Goal: Information Seeking & Learning: Compare options

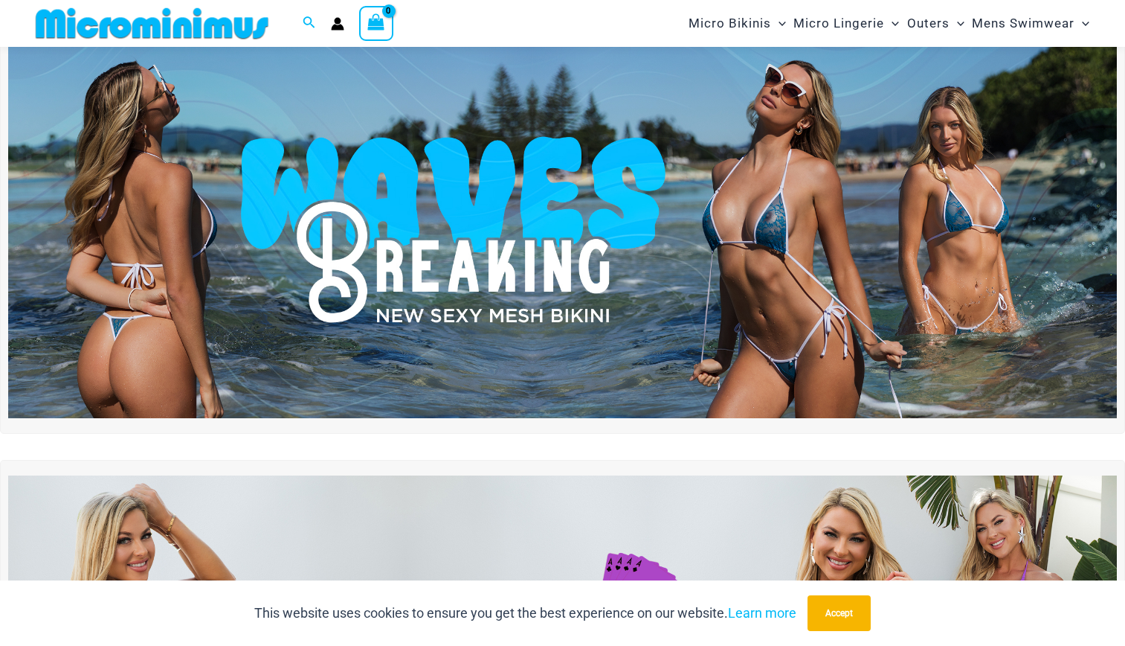
scroll to position [44, 0]
click at [718, 254] on img at bounding box center [562, 229] width 1109 height 377
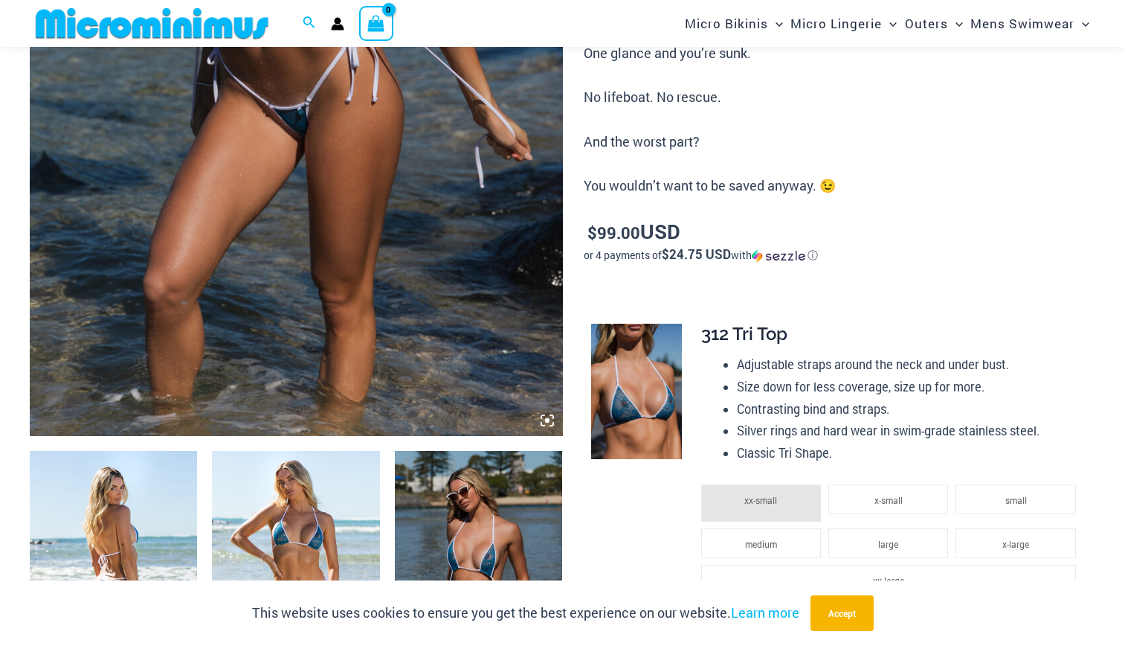
scroll to position [534, 0]
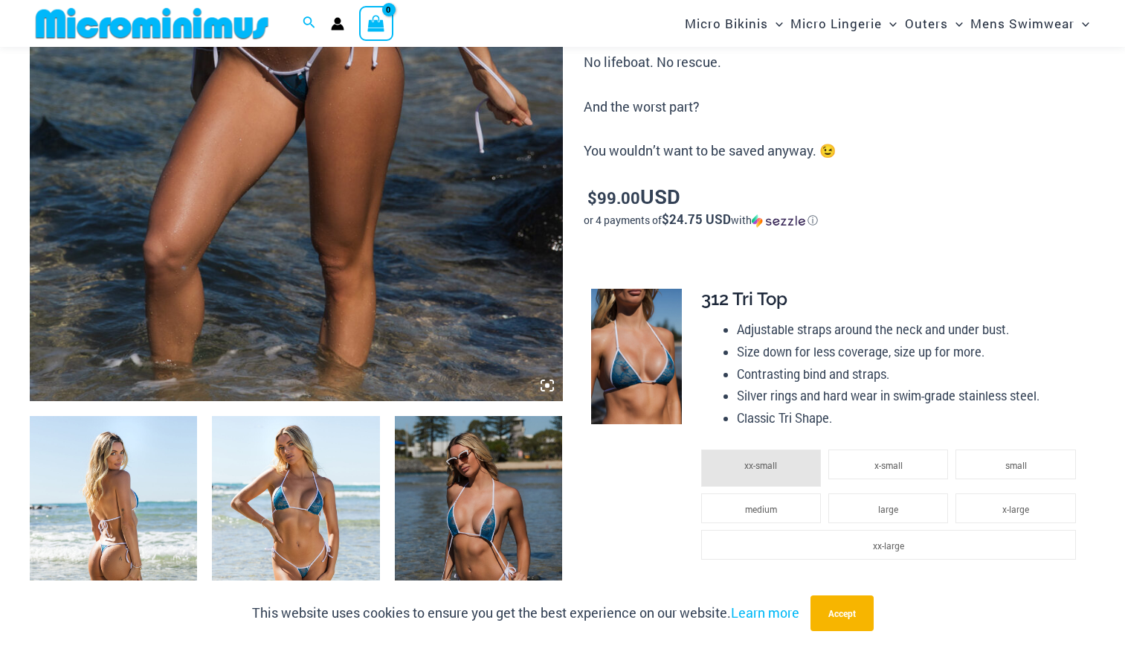
click at [141, 493] on img at bounding box center [113, 541] width 167 height 251
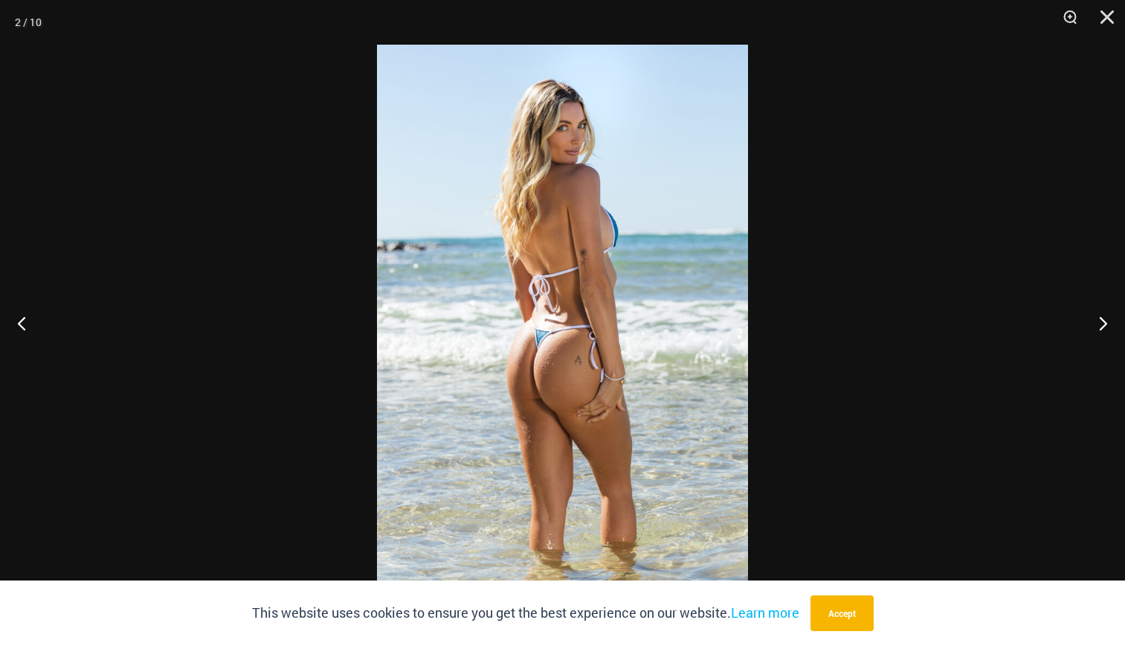
click at [556, 381] on img at bounding box center [562, 323] width 371 height 556
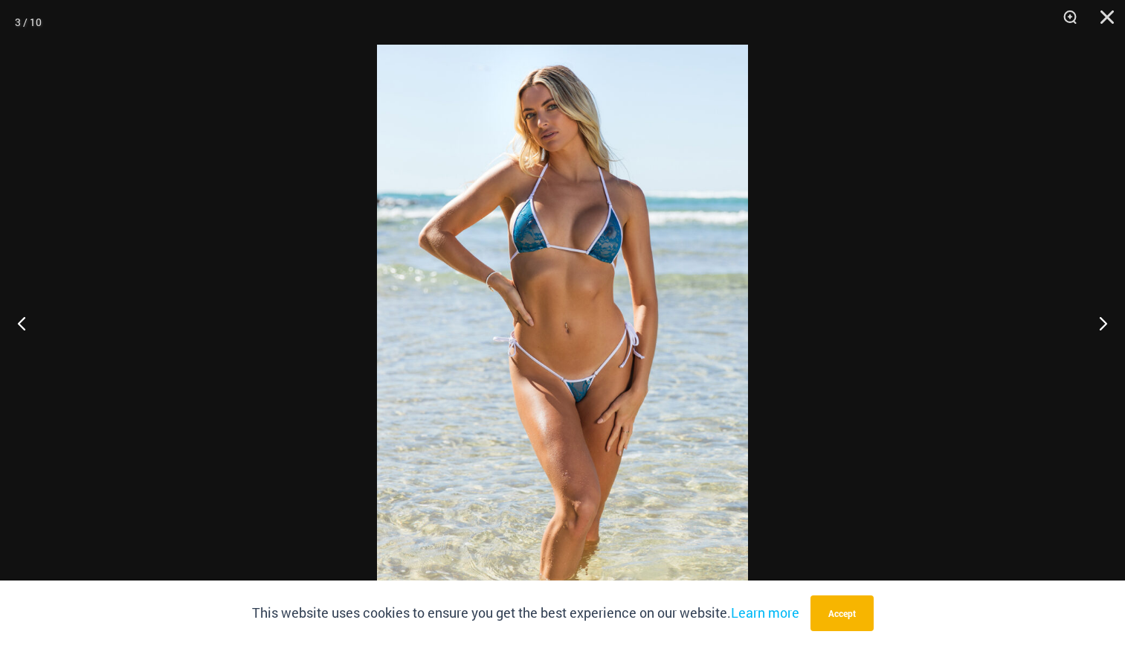
click at [533, 256] on img at bounding box center [562, 323] width 371 height 556
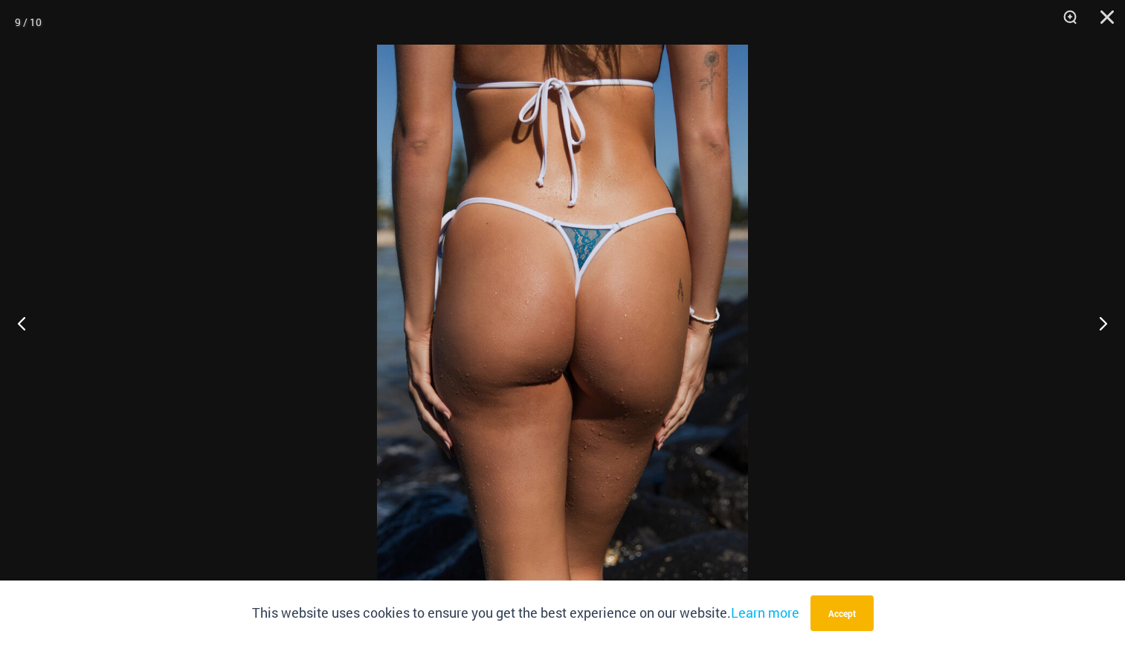
click at [533, 256] on img at bounding box center [562, 323] width 371 height 556
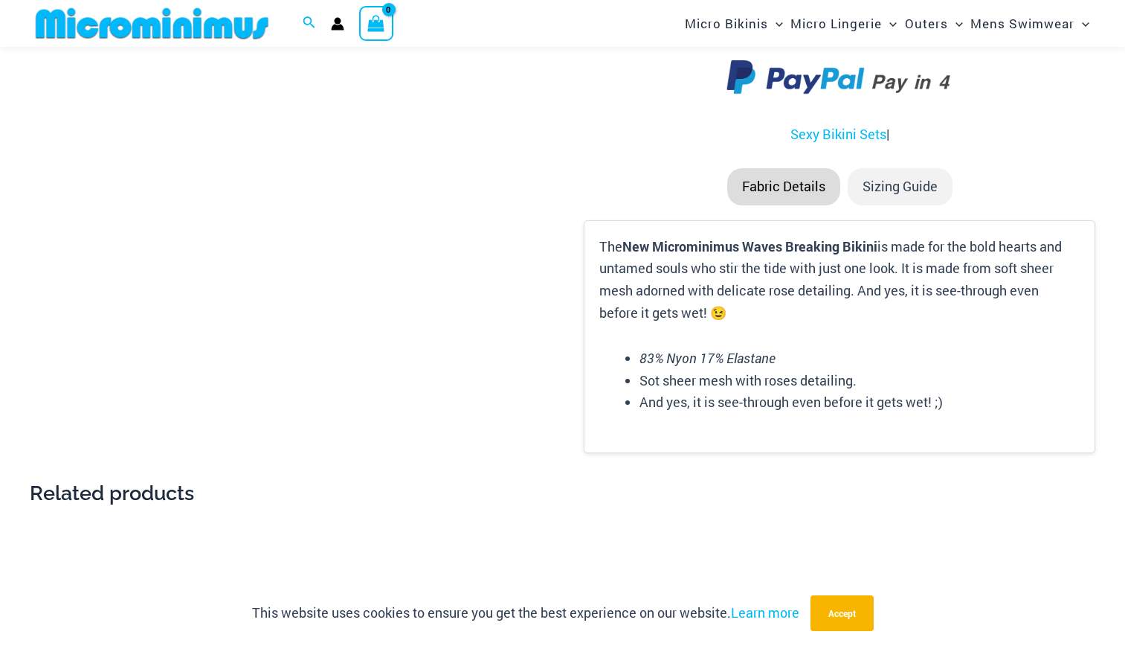
scroll to position [1804, 0]
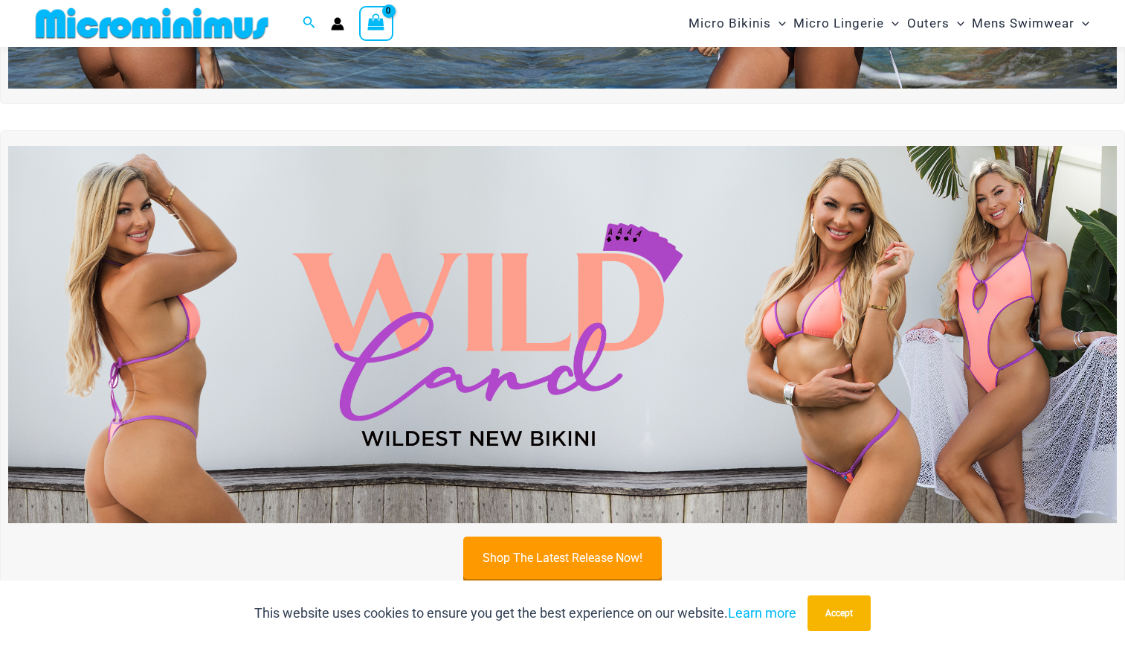
scroll to position [373, 0]
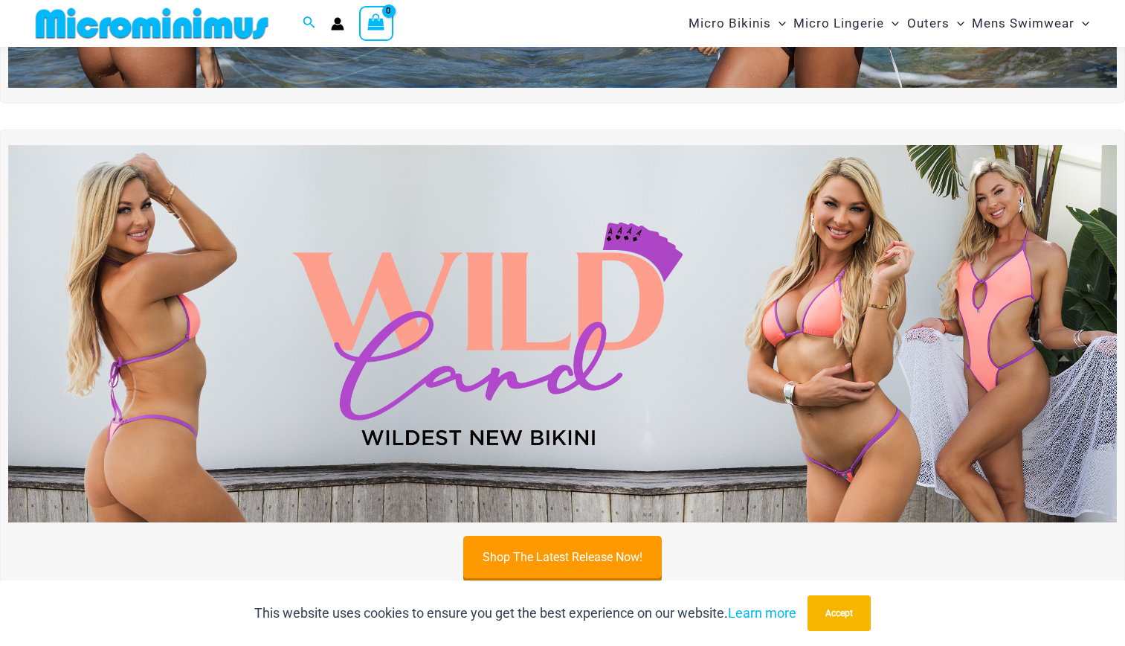
drag, startPoint x: 0, startPoint y: 0, endPoint x: 533, endPoint y: 256, distance: 591.4
click at [533, 256] on img at bounding box center [562, 333] width 1109 height 377
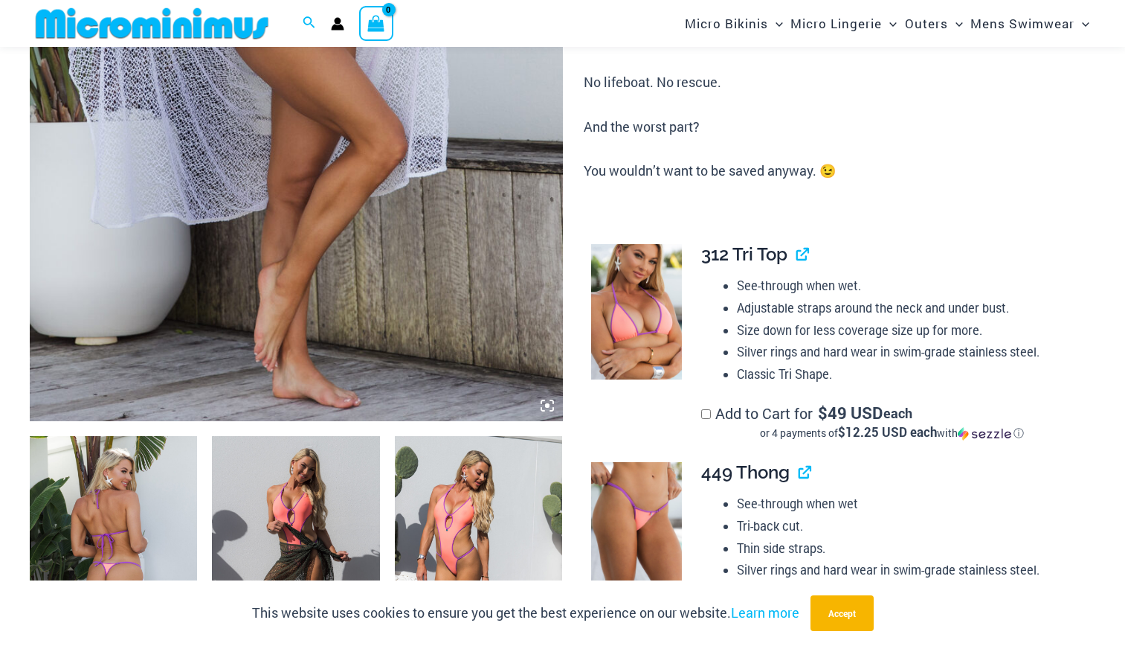
scroll to position [515, 0]
click at [106, 522] on img at bounding box center [113, 560] width 167 height 251
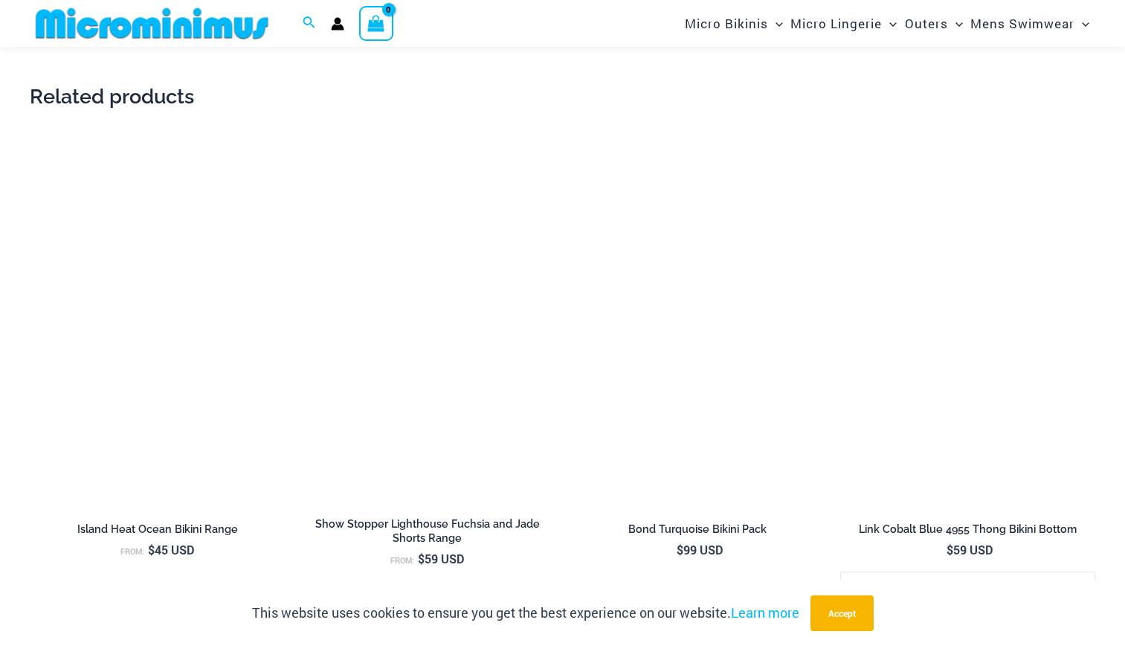
scroll to position [2932, 0]
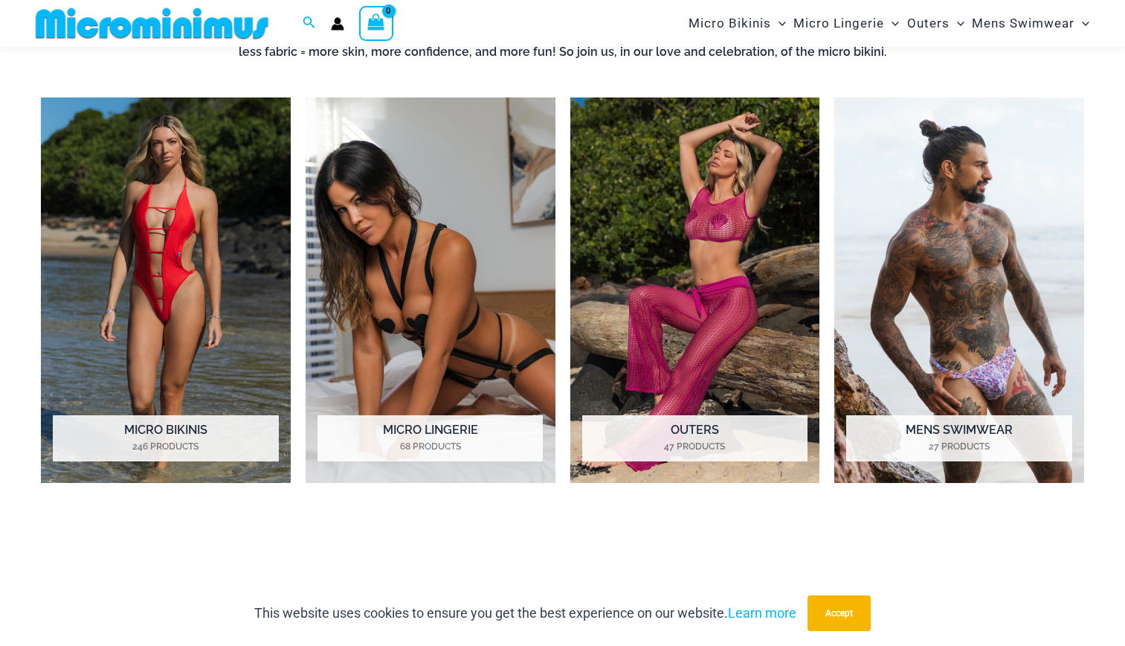
scroll to position [1075, 0]
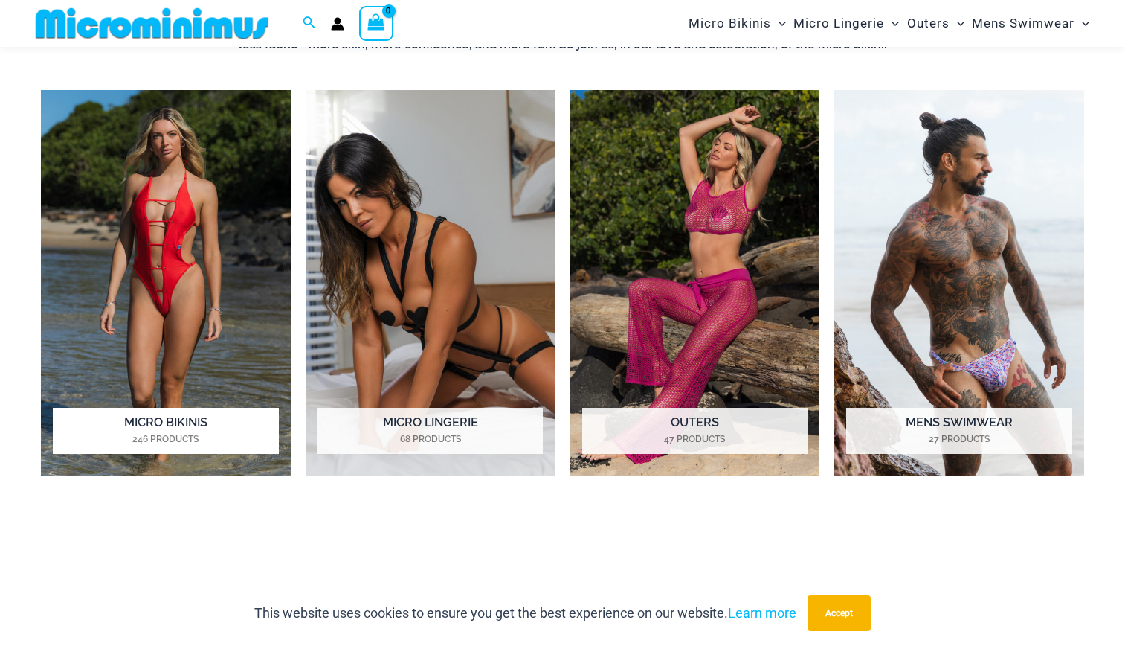
click at [181, 257] on img "Visit product category Micro Bikinis" at bounding box center [166, 282] width 250 height 385
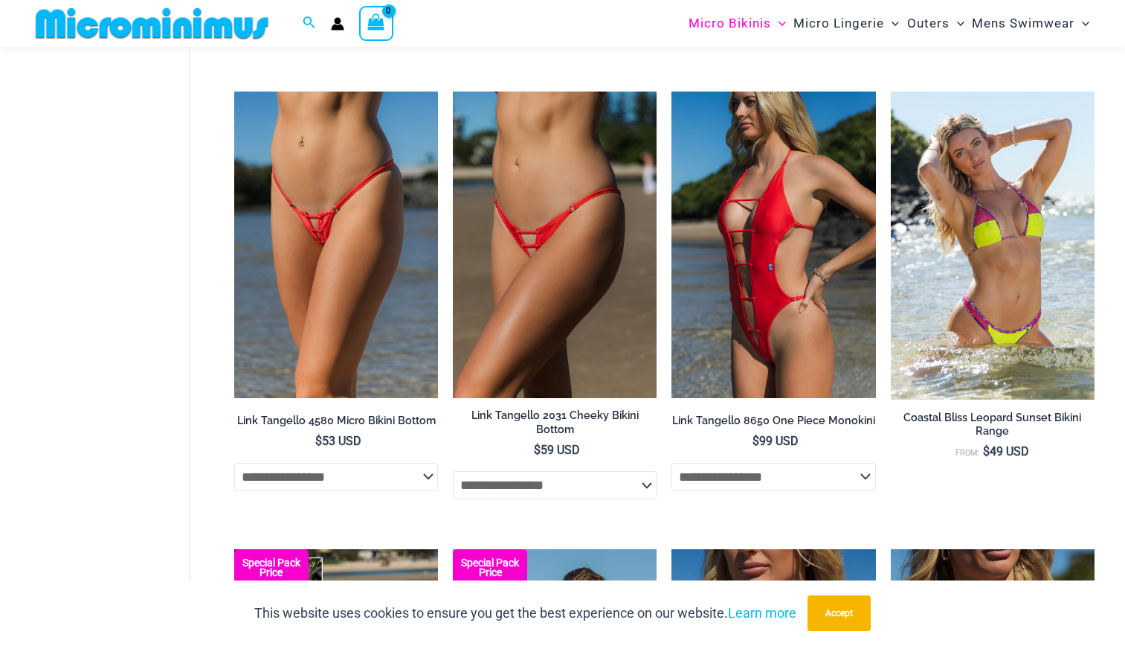
scroll to position [1739, 0]
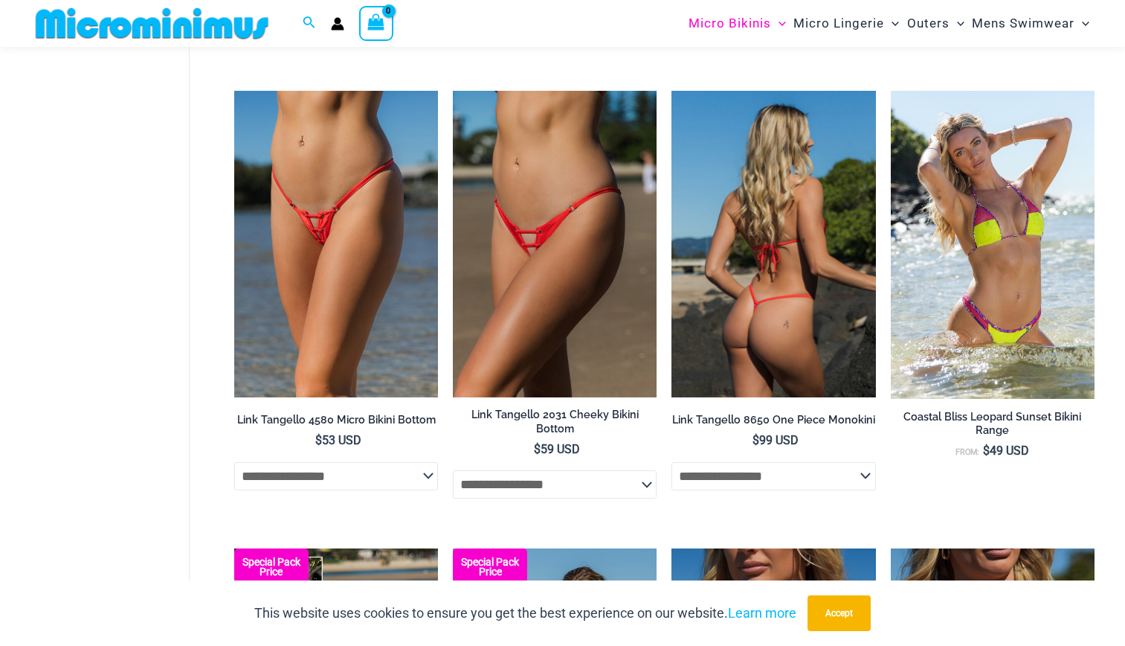
click at [747, 254] on img at bounding box center [774, 244] width 204 height 306
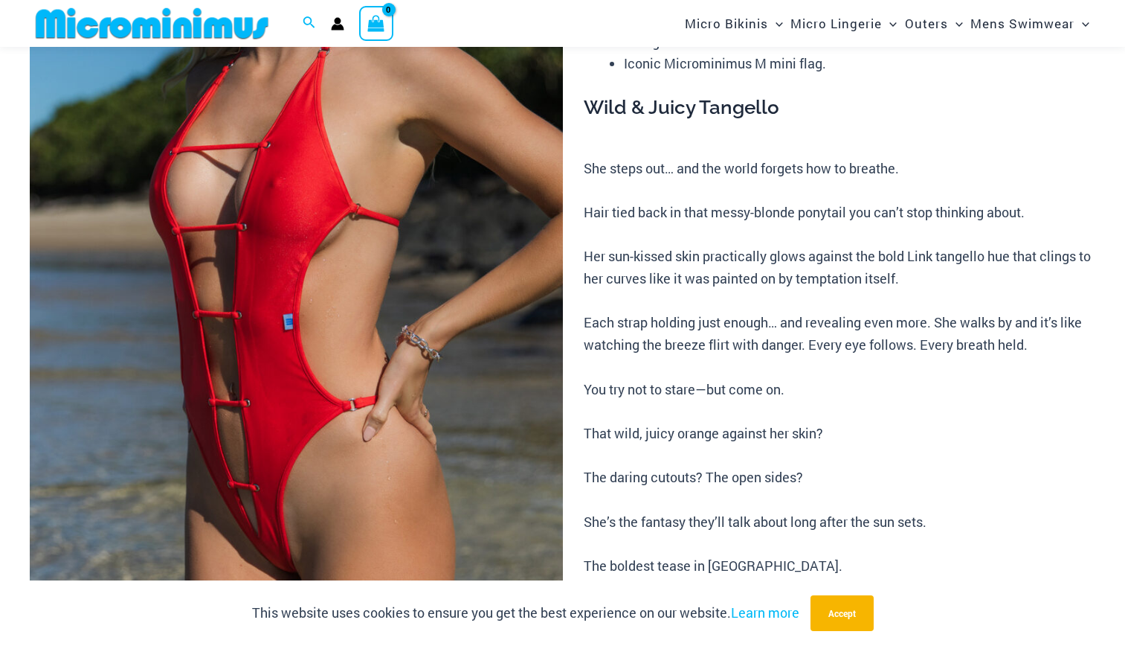
scroll to position [571, 0]
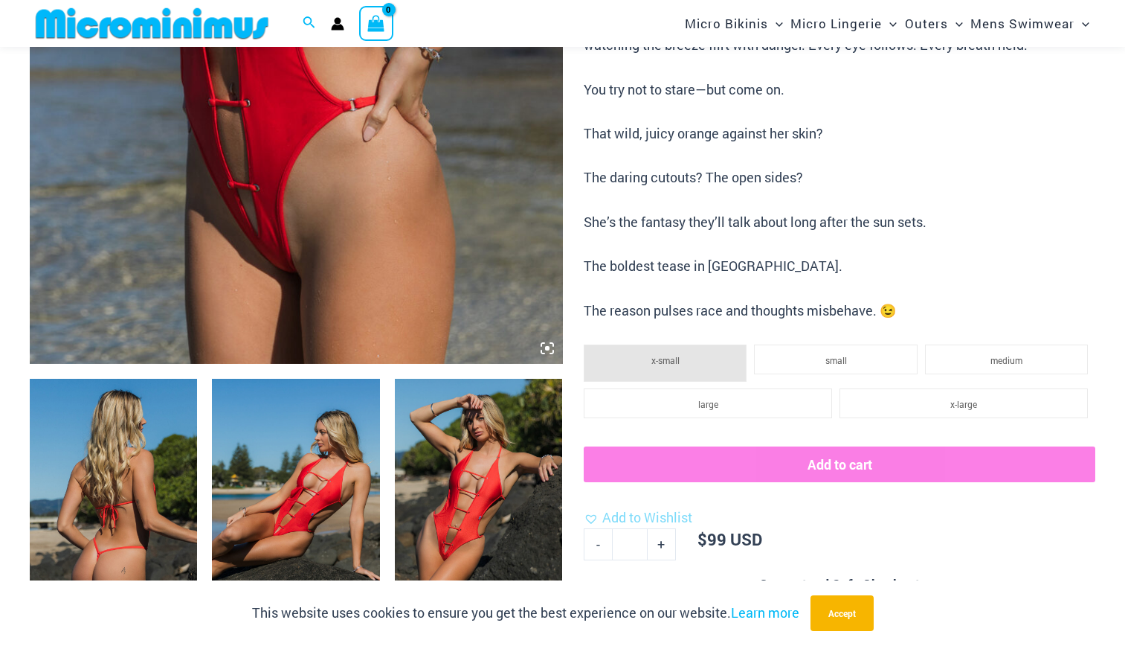
click at [133, 483] on img at bounding box center [113, 504] width 167 height 251
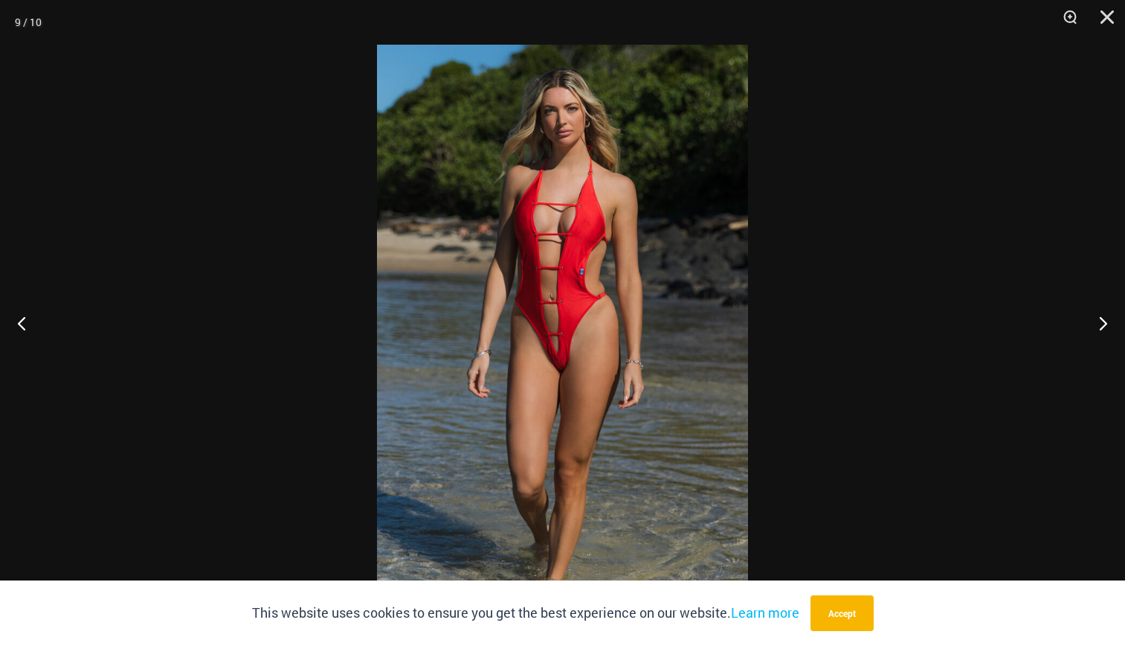
click at [451, 370] on img at bounding box center [562, 323] width 371 height 556
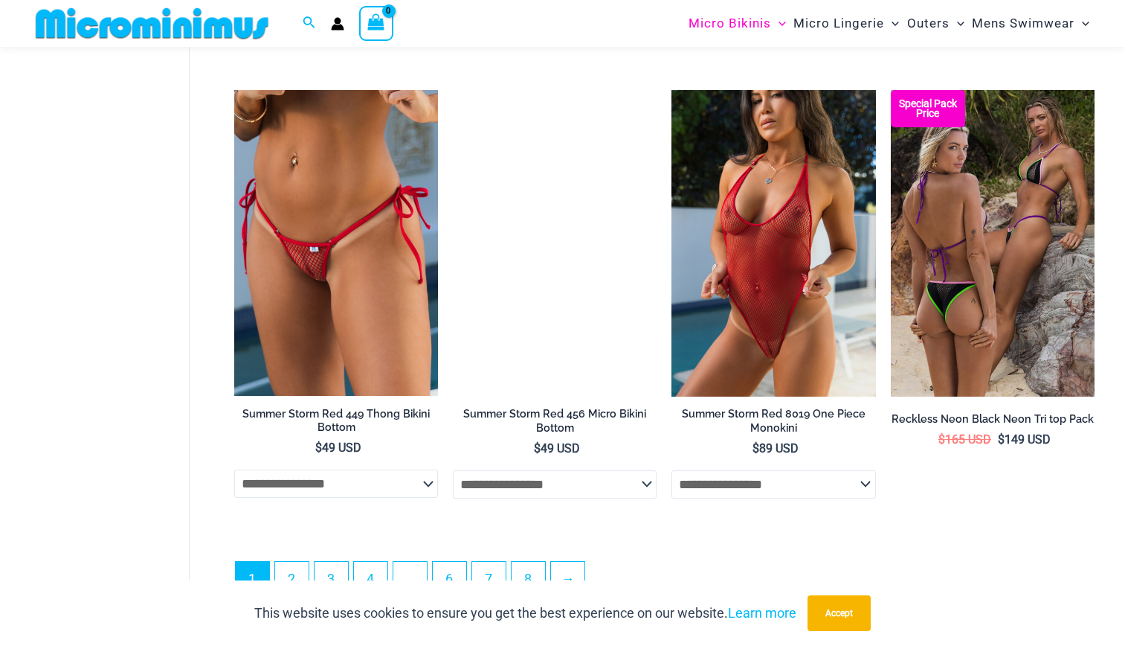
scroll to position [3570, 0]
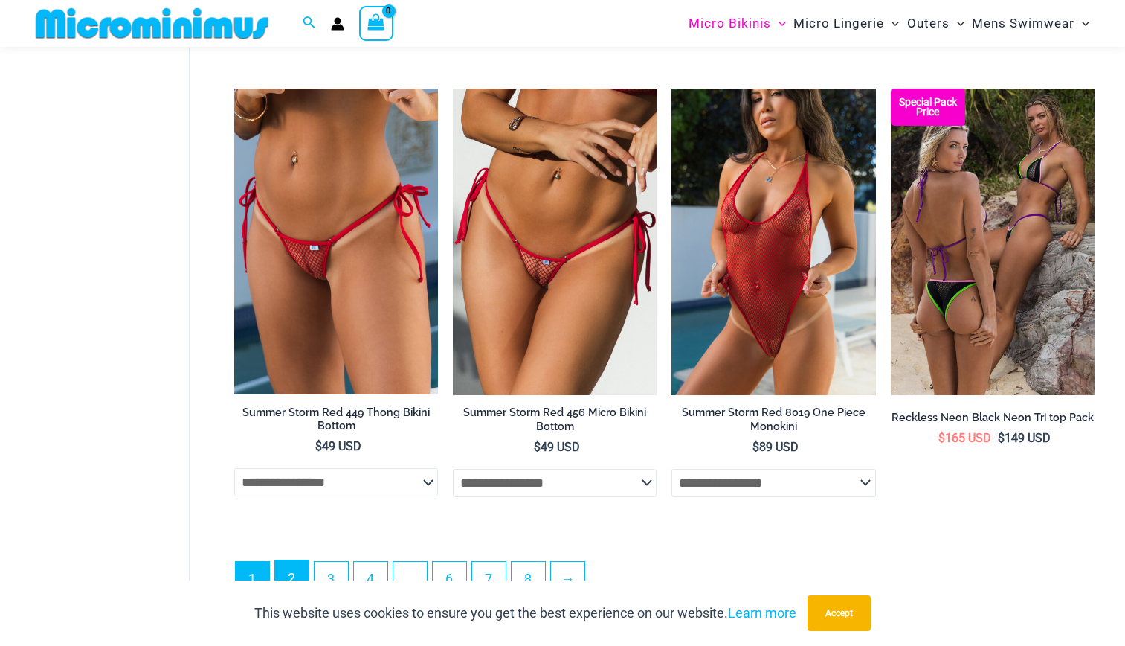
click at [286, 561] on link "2" at bounding box center [291, 577] width 33 height 35
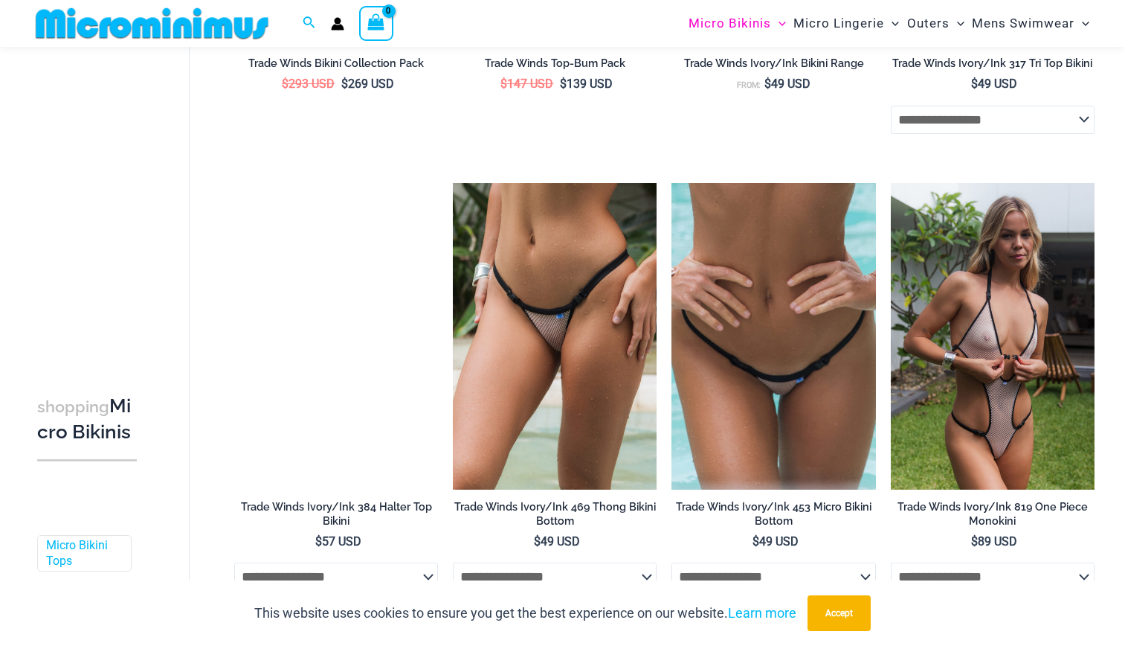
scroll to position [2260, 0]
